Goal: Find contact information: Find contact information

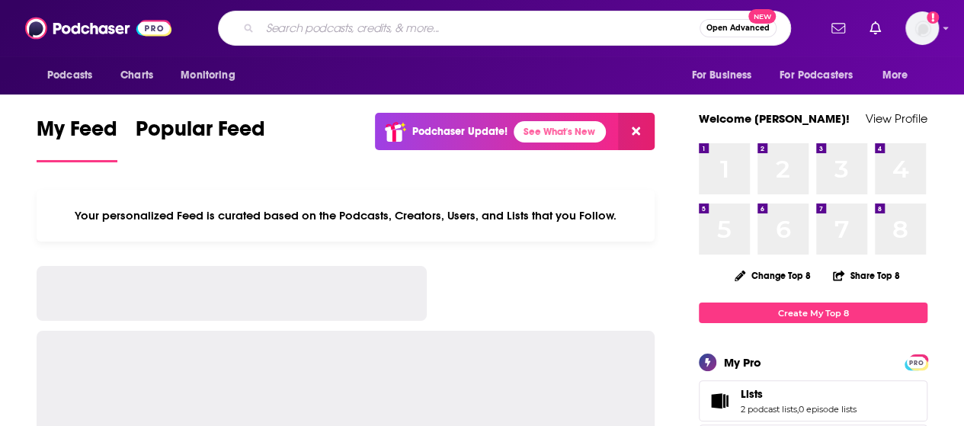
click at [601, 46] on div "Open Advanced New" at bounding box center [504, 28] width 573 height 35
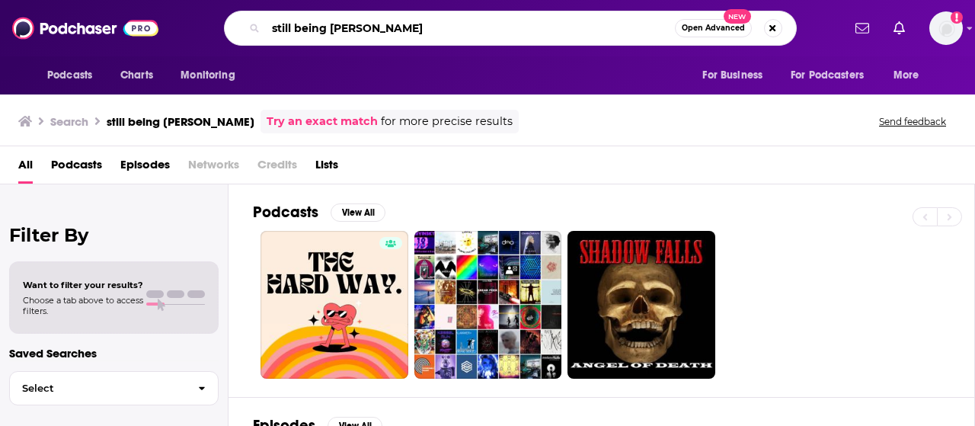
drag, startPoint x: 389, startPoint y: 36, endPoint x: 140, endPoint y: 21, distance: 248.8
click at [140, 23] on div "Podcasts Charts Monitoring still being [PERSON_NAME] Open Advanced New For Busi…" at bounding box center [487, 28] width 975 height 56
type input "[PERSON_NAME]"
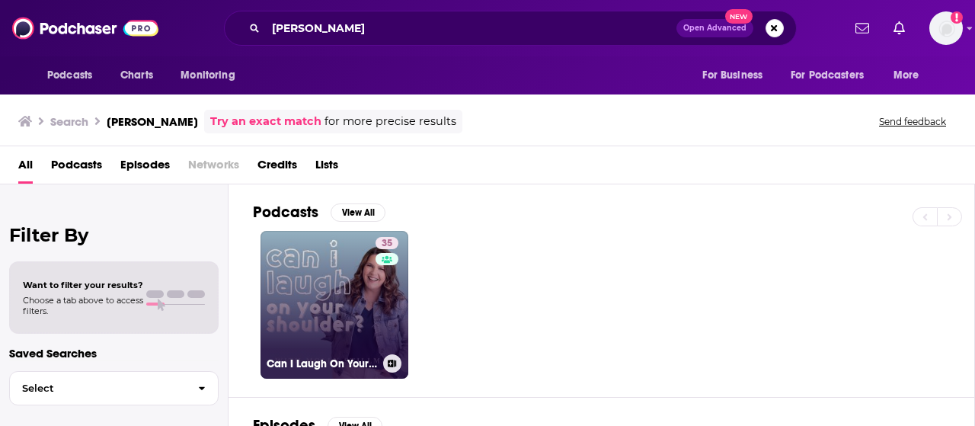
click at [315, 267] on link "35 Can I Laugh On Your Shoulder?" at bounding box center [335, 305] width 148 height 148
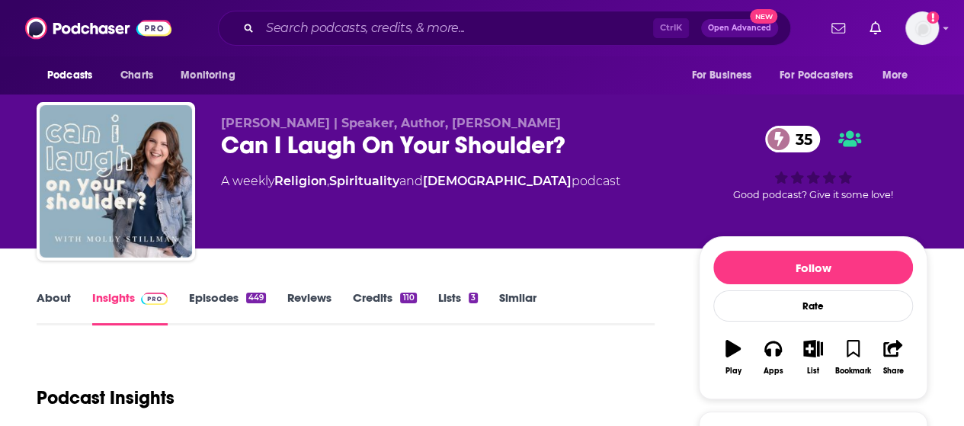
click at [204, 301] on link "Episodes 449" at bounding box center [227, 307] width 77 height 35
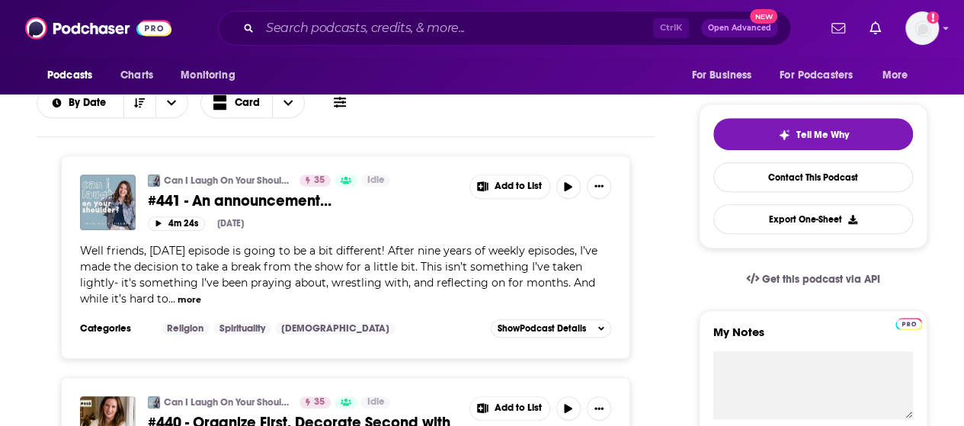
scroll to position [309, 0]
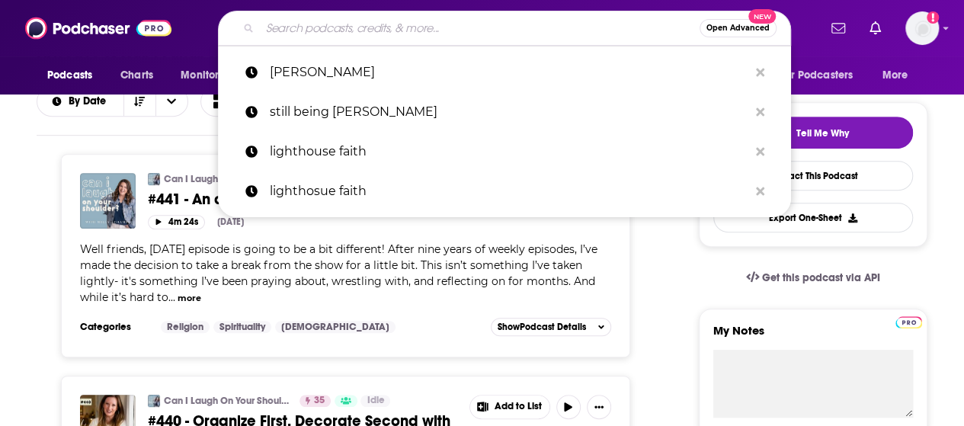
click at [527, 20] on input "Search podcasts, credits, & more..." at bounding box center [480, 28] width 440 height 24
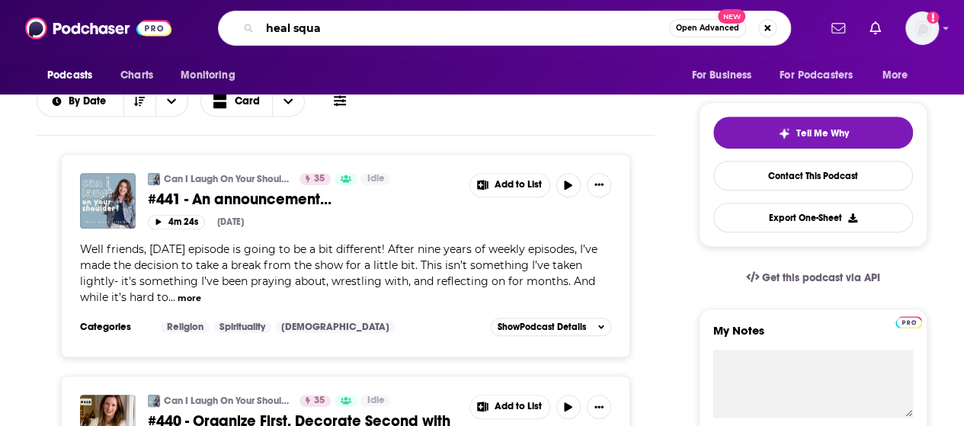
type input "heal squad"
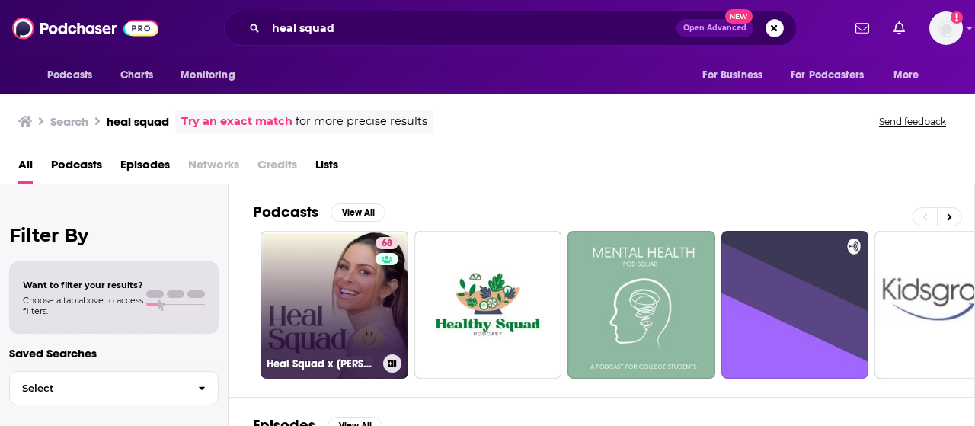
click at [362, 322] on link "68 Heal Squad x [PERSON_NAME]" at bounding box center [335, 305] width 148 height 148
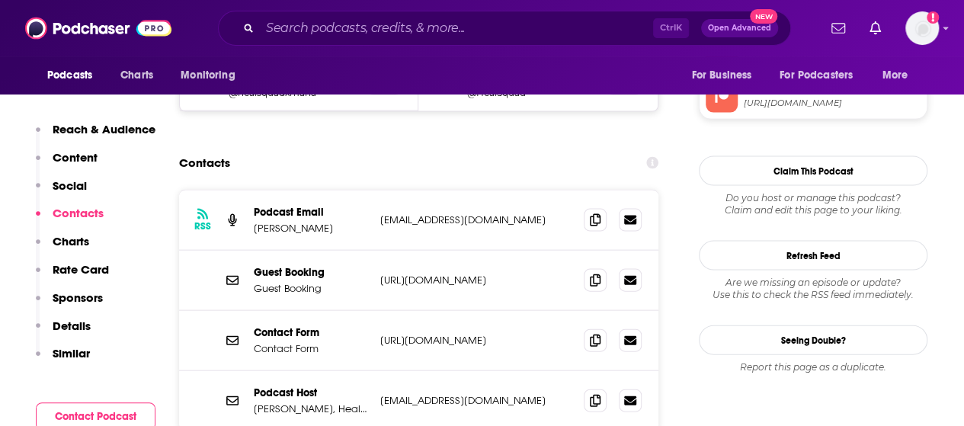
scroll to position [1533, 0]
drag, startPoint x: 552, startPoint y: 312, endPoint x: 383, endPoint y: 312, distance: 169.2
click at [383, 372] on div "Podcast Host [PERSON_NAME], Heal Squad [EMAIL_ADDRESS][DOMAIN_NAME] [EMAIL_ADDR…" at bounding box center [418, 401] width 479 height 59
copy p "[EMAIL_ADDRESS][DOMAIN_NAME]"
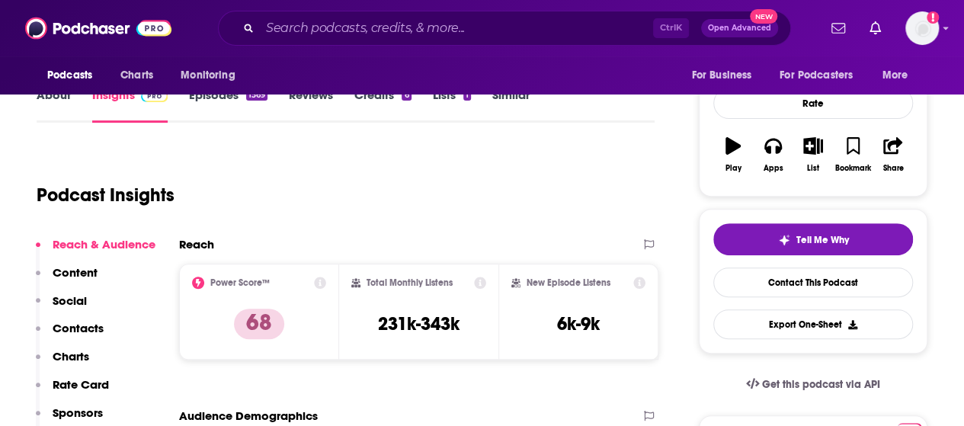
scroll to position [195, 0]
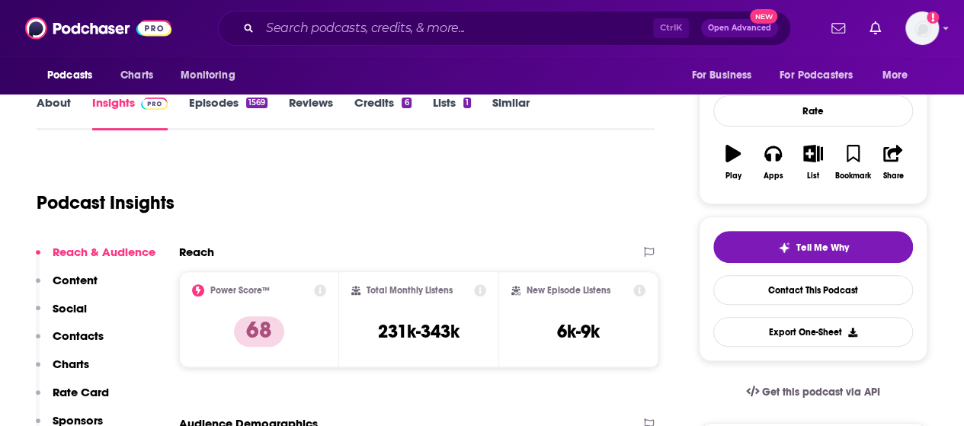
click at [197, 104] on link "Episodes 1569" at bounding box center [228, 112] width 78 height 35
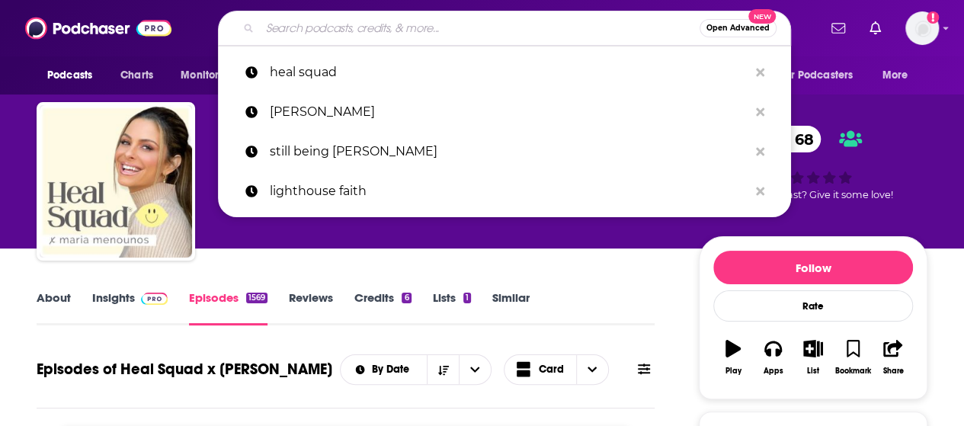
click at [532, 34] on input "Search podcasts, credits, & more..." at bounding box center [480, 28] width 440 height 24
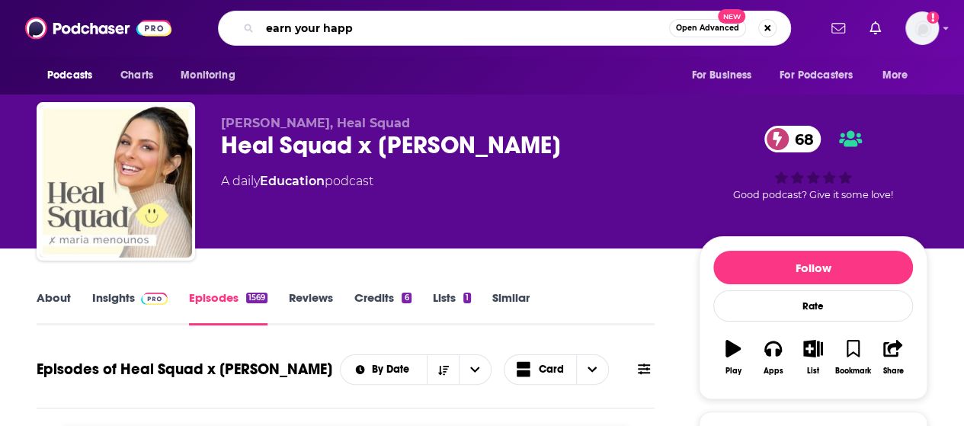
type input "earn your happy"
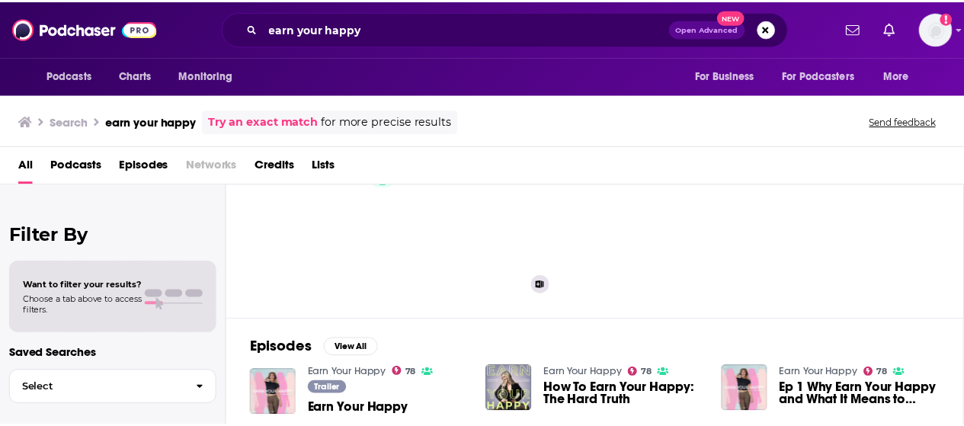
scroll to position [82, 0]
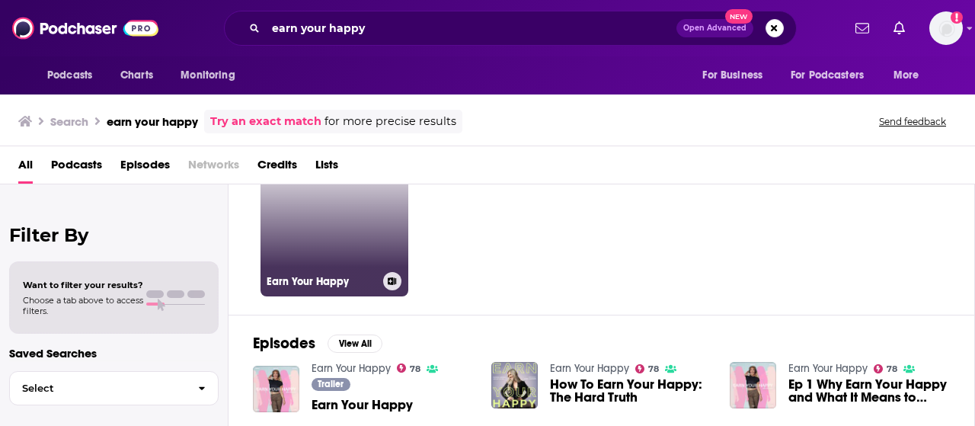
click at [373, 252] on link "78 Earn Your Happy" at bounding box center [335, 223] width 148 height 148
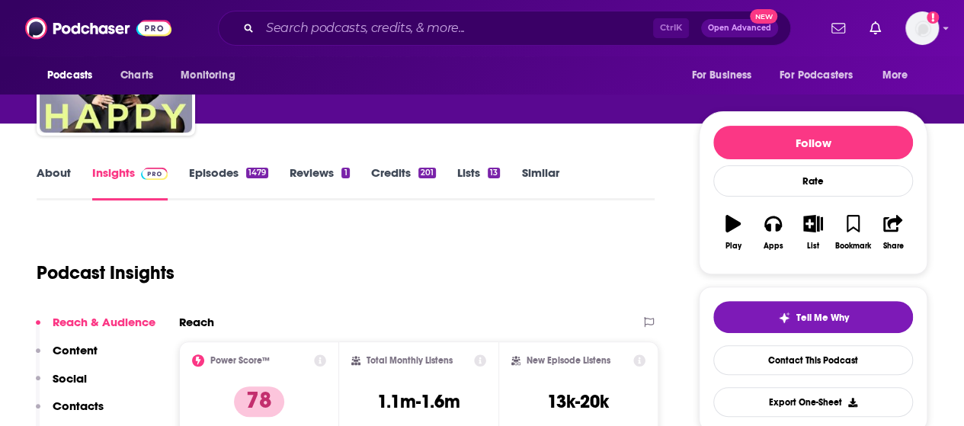
scroll to position [96, 0]
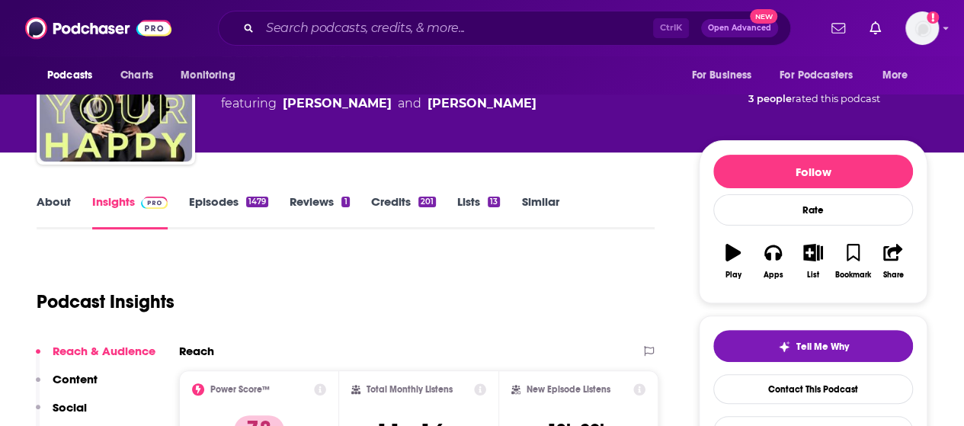
click at [67, 197] on link "About" at bounding box center [54, 211] width 34 height 35
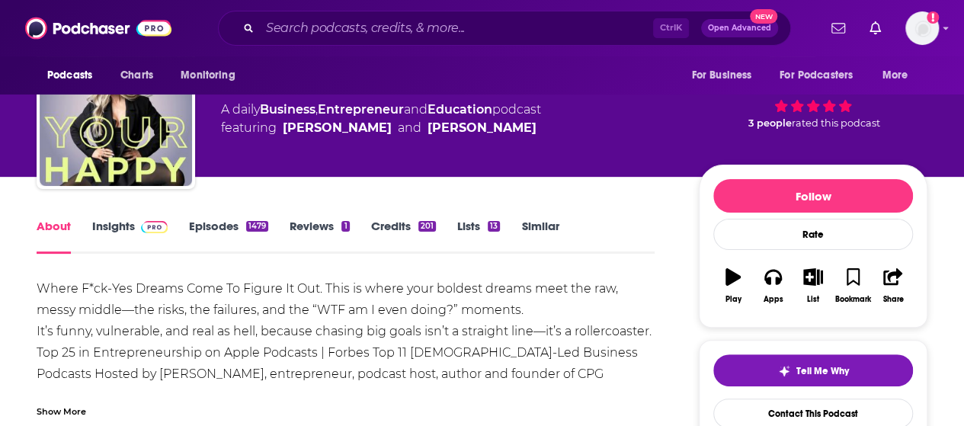
scroll to position [67, 0]
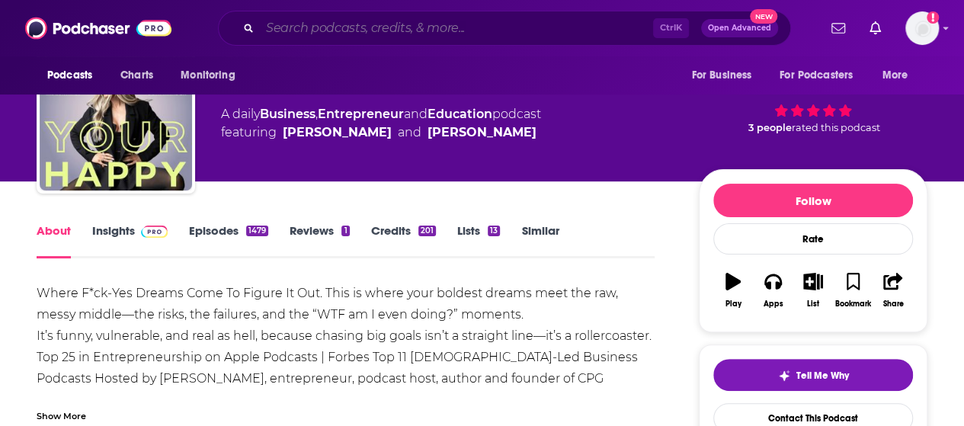
click at [361, 35] on input "Search podcasts, credits, & more..." at bounding box center [456, 28] width 393 height 24
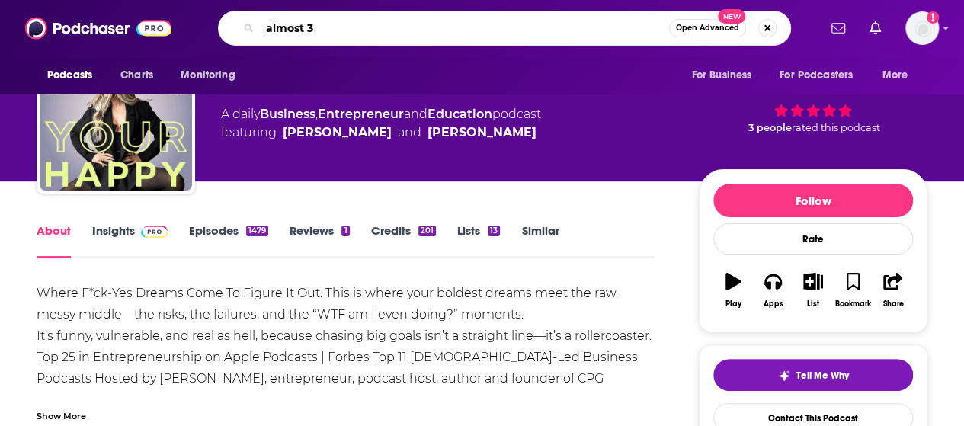
type input "almost 30"
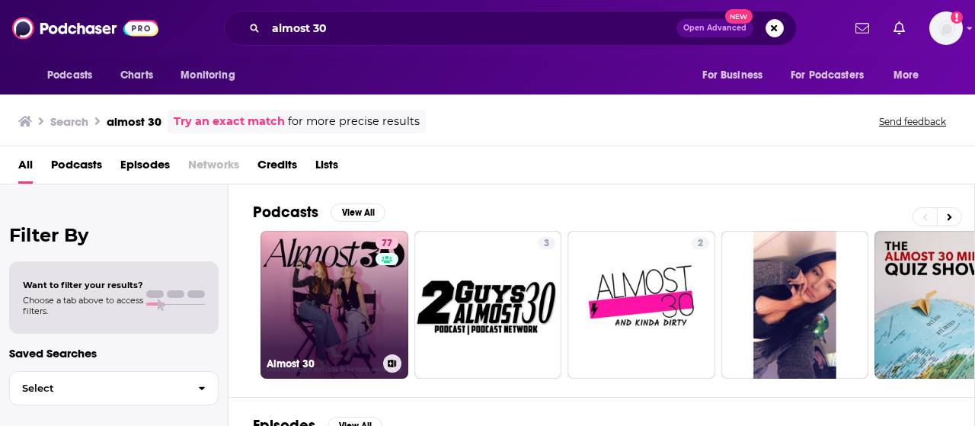
click at [341, 251] on link "77 Almost 30" at bounding box center [335, 305] width 148 height 148
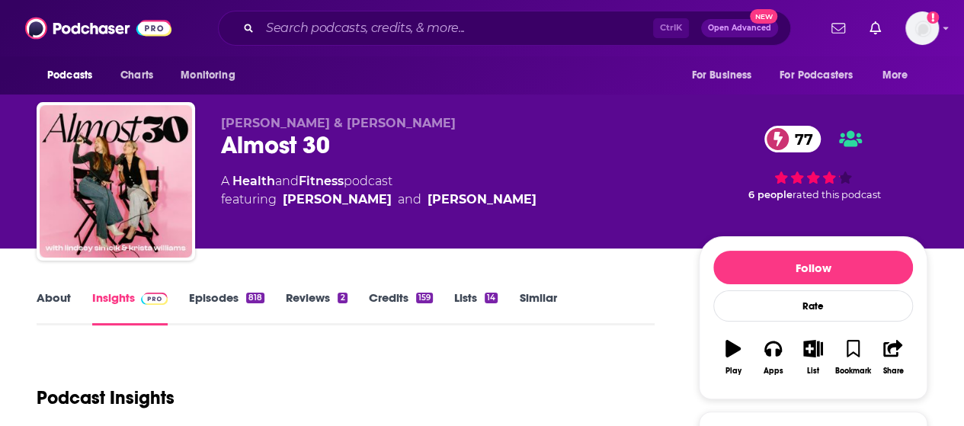
click at [56, 312] on link "About" at bounding box center [54, 307] width 34 height 35
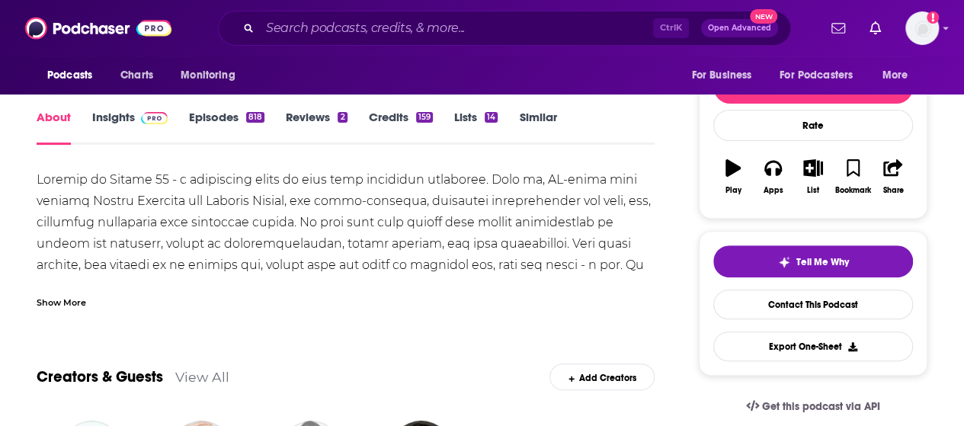
scroll to position [184, 0]
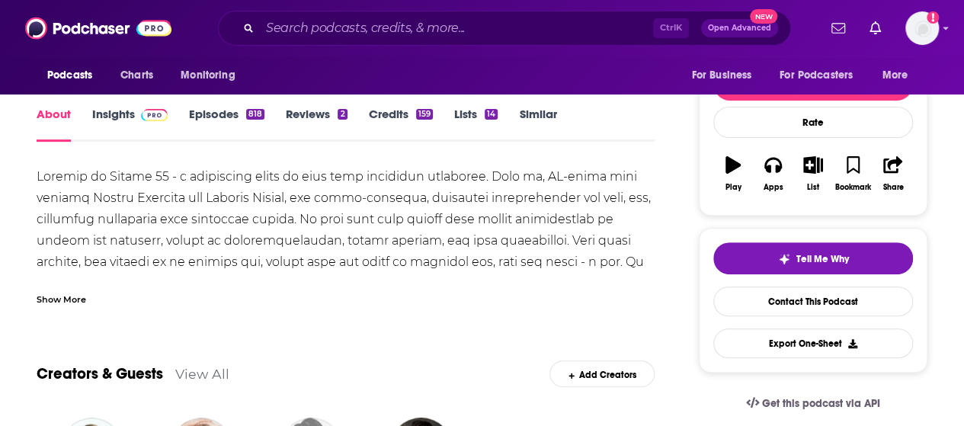
click at [70, 296] on div "Show More" at bounding box center [62, 298] width 50 height 14
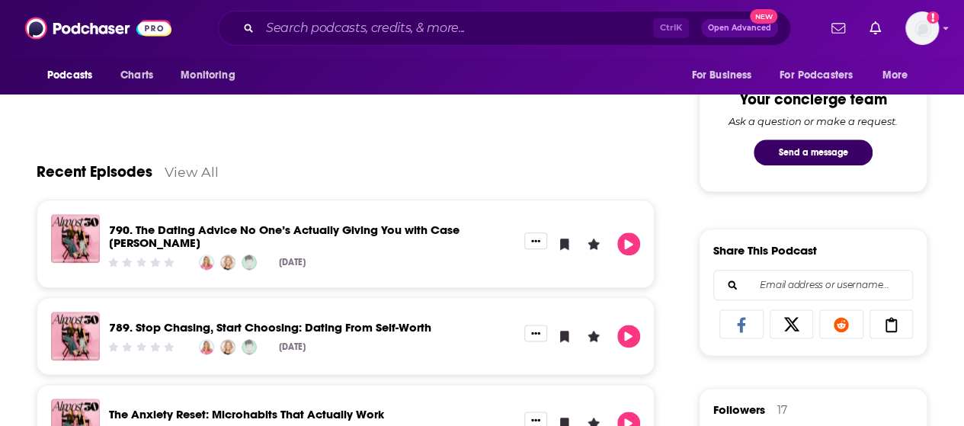
scroll to position [783, 0]
